Goal: Task Accomplishment & Management: Use online tool/utility

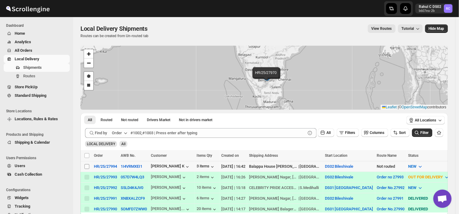
click at [87, 166] on input "Select shipment" at bounding box center [86, 166] width 5 height 5
checkbox input "true"
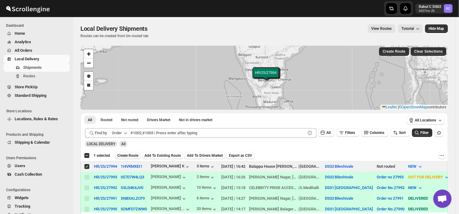
click at [123, 154] on span "Create Route" at bounding box center [127, 155] width 21 height 5
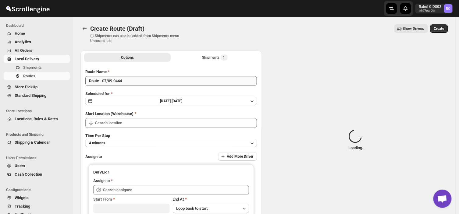
type input "DS02 Bileshivale"
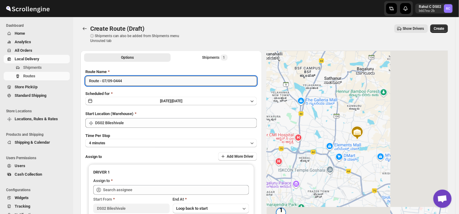
click at [124, 81] on input "Route - 07/09-0444" at bounding box center [171, 81] width 172 height 10
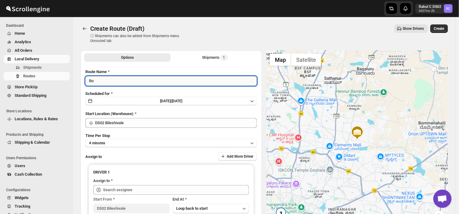
type input "R"
type input "Order no 27994"
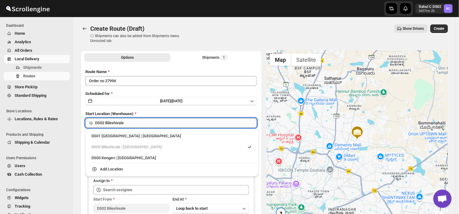
click at [136, 124] on input "DS02 Bileshivale" at bounding box center [176, 123] width 162 height 10
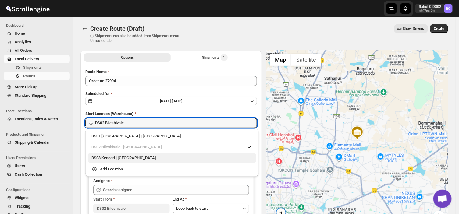
click at [115, 158] on div "DS03 Kengeri | [GEOGRAPHIC_DATA]" at bounding box center [171, 158] width 161 height 6
type input "DS03 Kengeri"
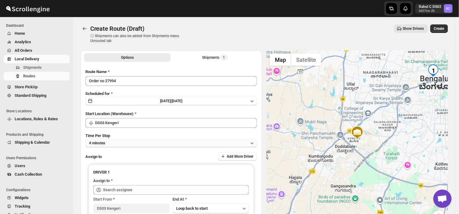
click at [110, 143] on button "4 minutes" at bounding box center [171, 143] width 172 height 9
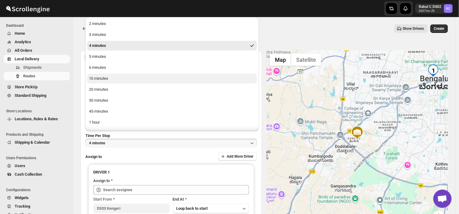
click at [96, 77] on div "10 minutes" at bounding box center [98, 79] width 19 height 6
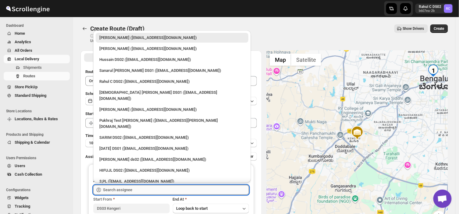
click at [138, 187] on input "text" at bounding box center [176, 190] width 146 height 10
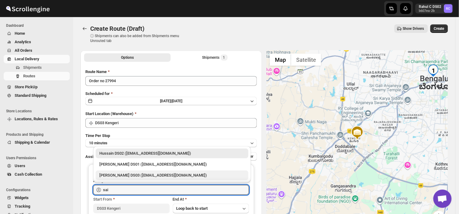
click at [105, 176] on div "[PERSON_NAME] DS03 ([EMAIL_ADDRESS][DOMAIN_NAME])" at bounding box center [171, 176] width 145 height 6
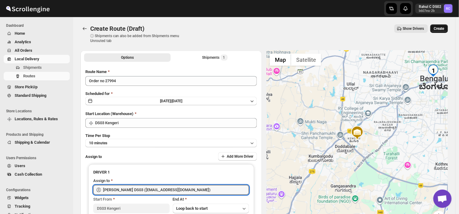
type input "[PERSON_NAME] DS03 ([EMAIL_ADDRESS][DOMAIN_NAME])"
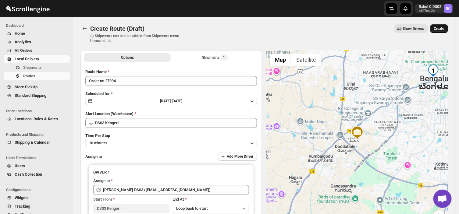
click at [442, 27] on span "Create" at bounding box center [439, 28] width 10 height 5
